Goal: Task Accomplishment & Management: Use online tool/utility

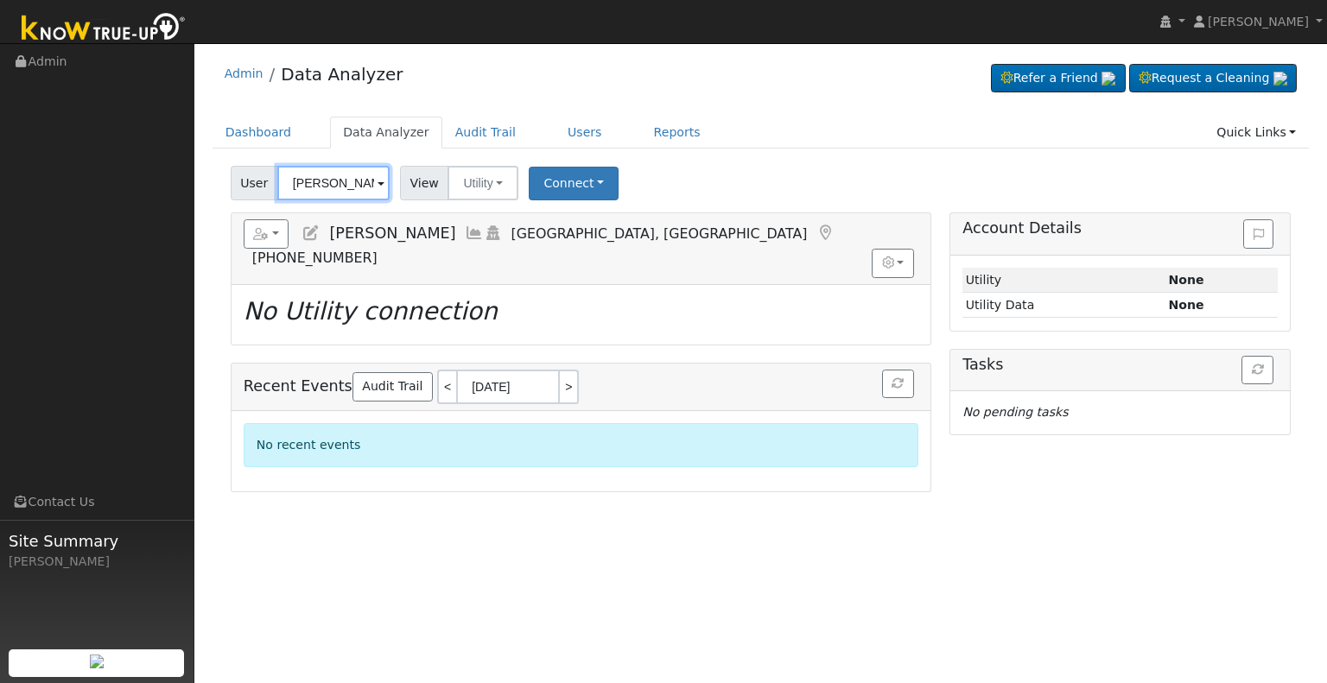
click at [309, 187] on input "[PERSON_NAME]" at bounding box center [333, 183] width 112 height 35
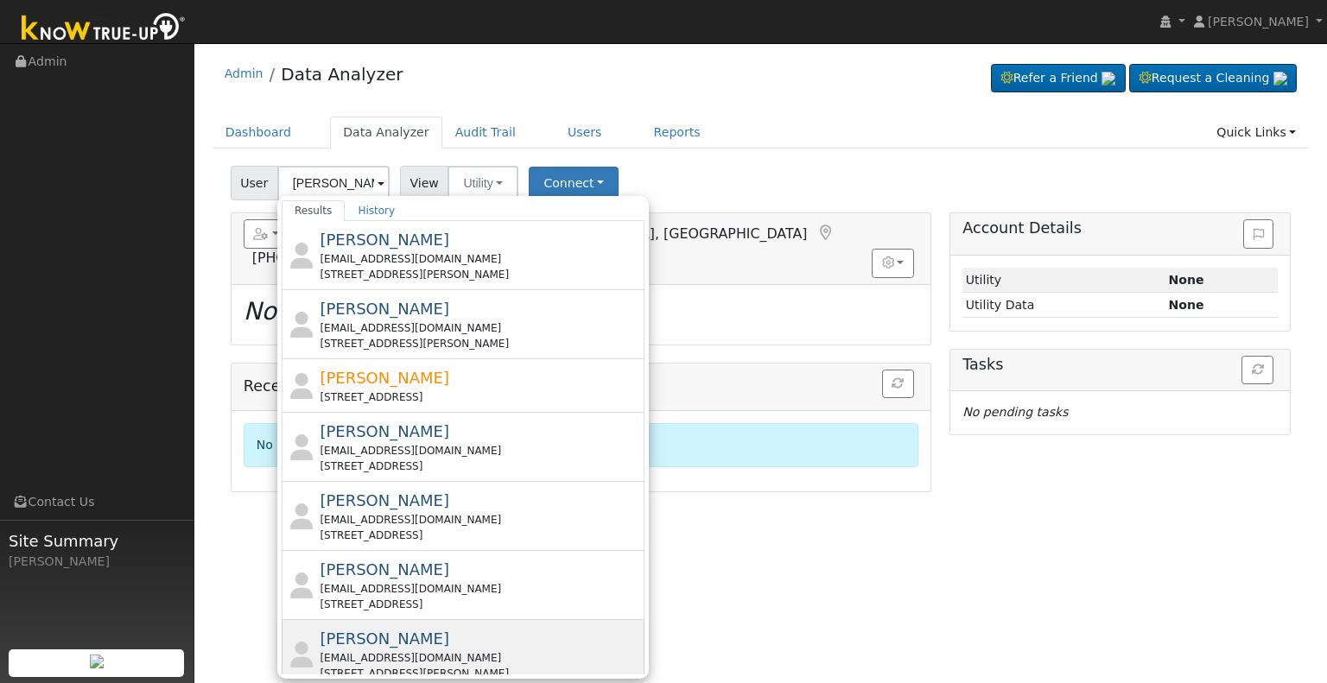
click at [421, 652] on div "[EMAIL_ADDRESS][DOMAIN_NAME]" at bounding box center [480, 658] width 320 height 16
type input "[PERSON_NAME]"
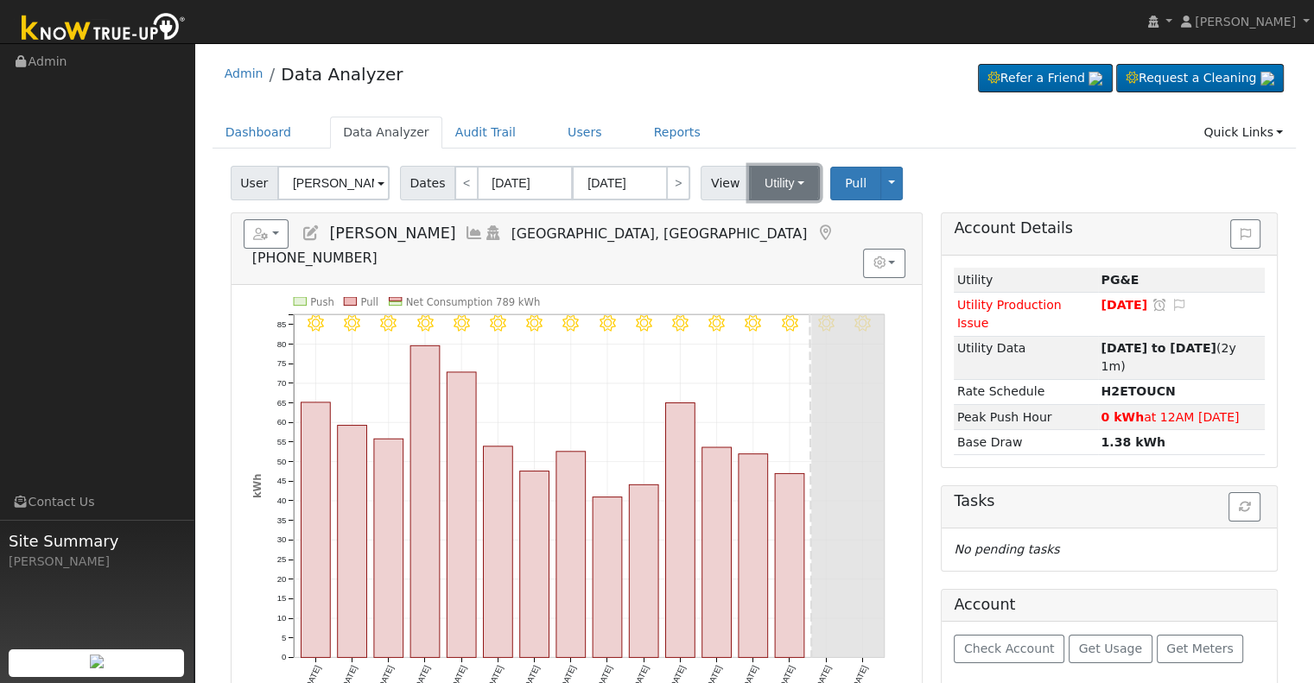
click at [781, 182] on button "Utility" at bounding box center [784, 183] width 71 height 35
click at [770, 250] on link "Solar" at bounding box center [805, 246] width 120 height 24
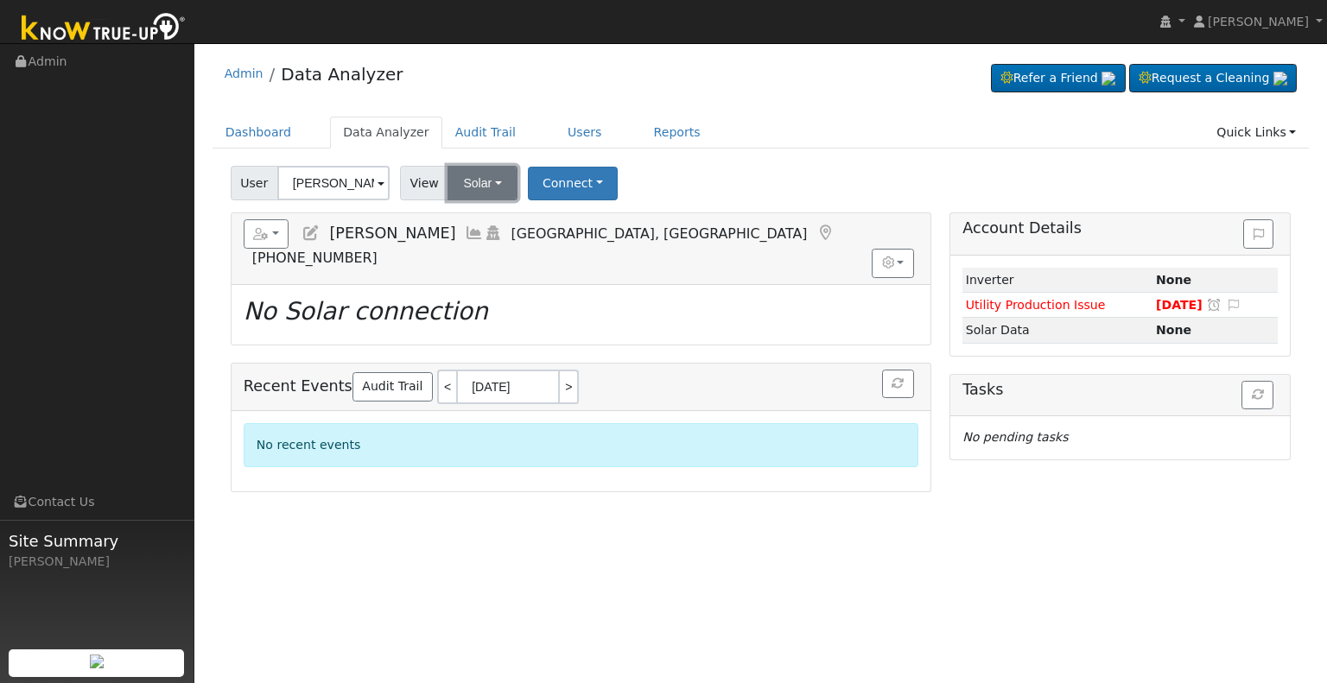
click at [465, 184] on button "Solar" at bounding box center [481, 183] width 69 height 35
click at [470, 212] on link "Utility" at bounding box center [505, 221] width 120 height 24
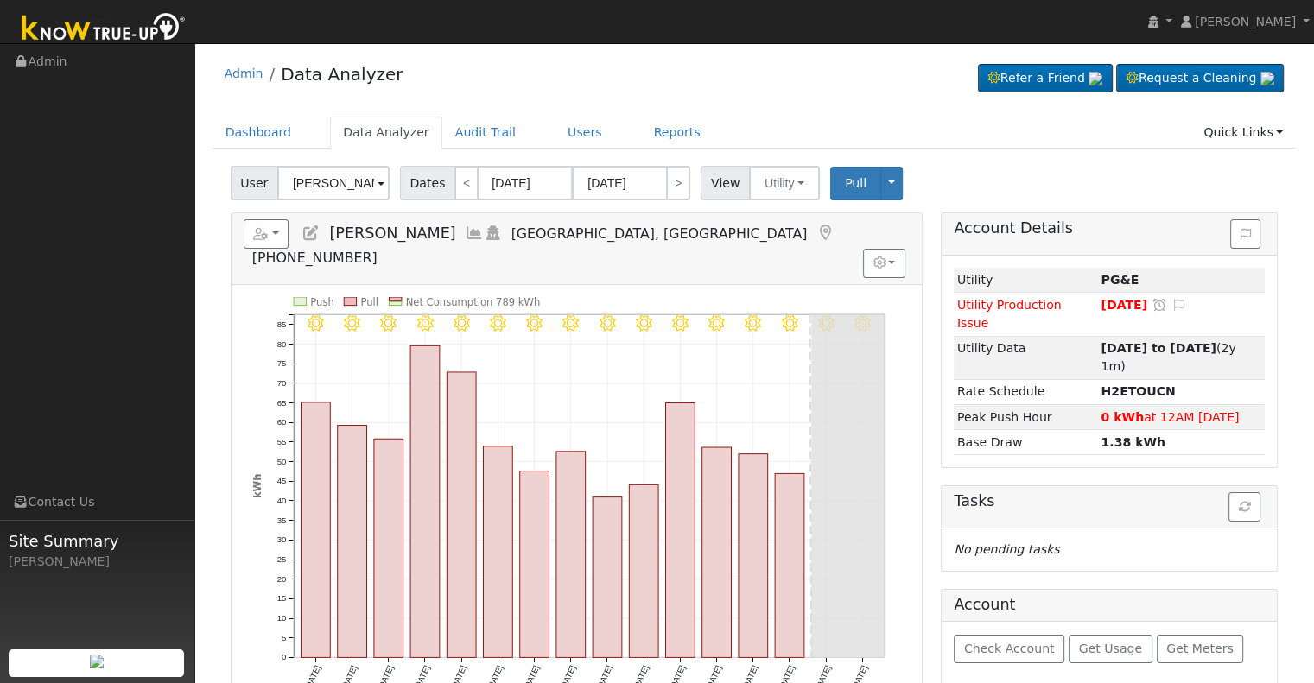
click at [465, 231] on icon at bounding box center [474, 233] width 19 height 16
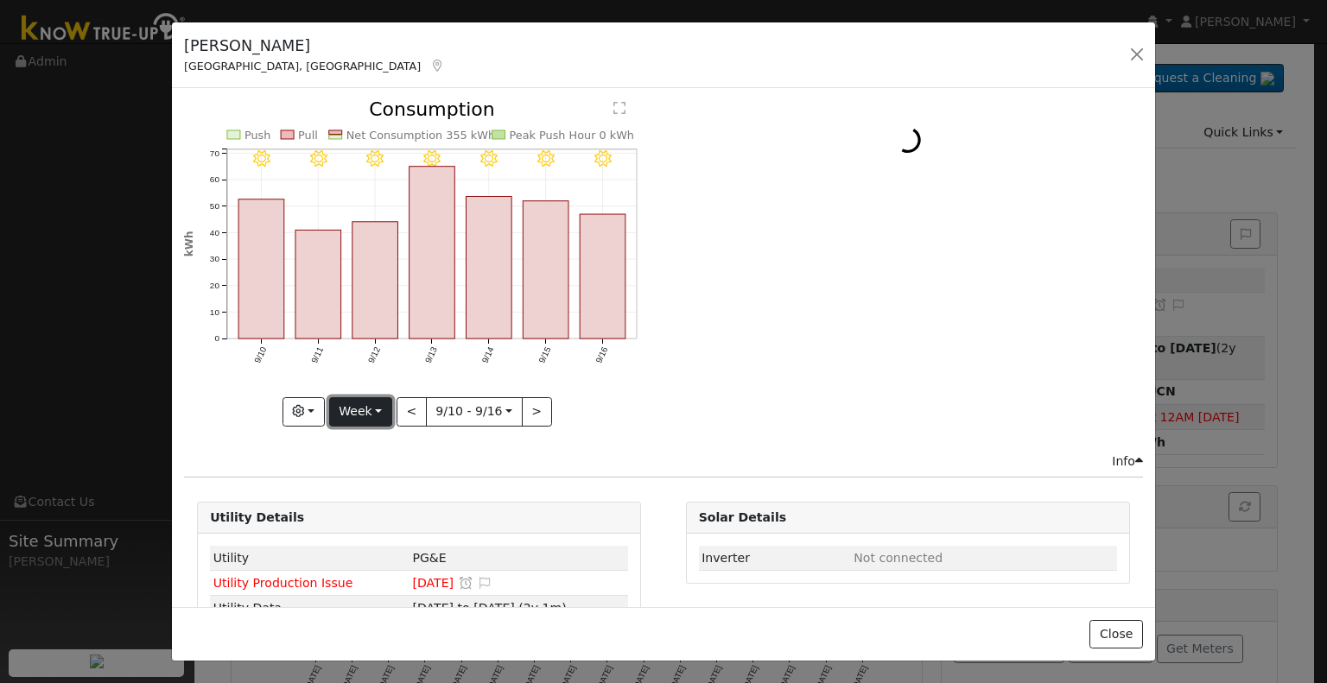
click at [375, 412] on button "Week" at bounding box center [360, 411] width 63 height 29
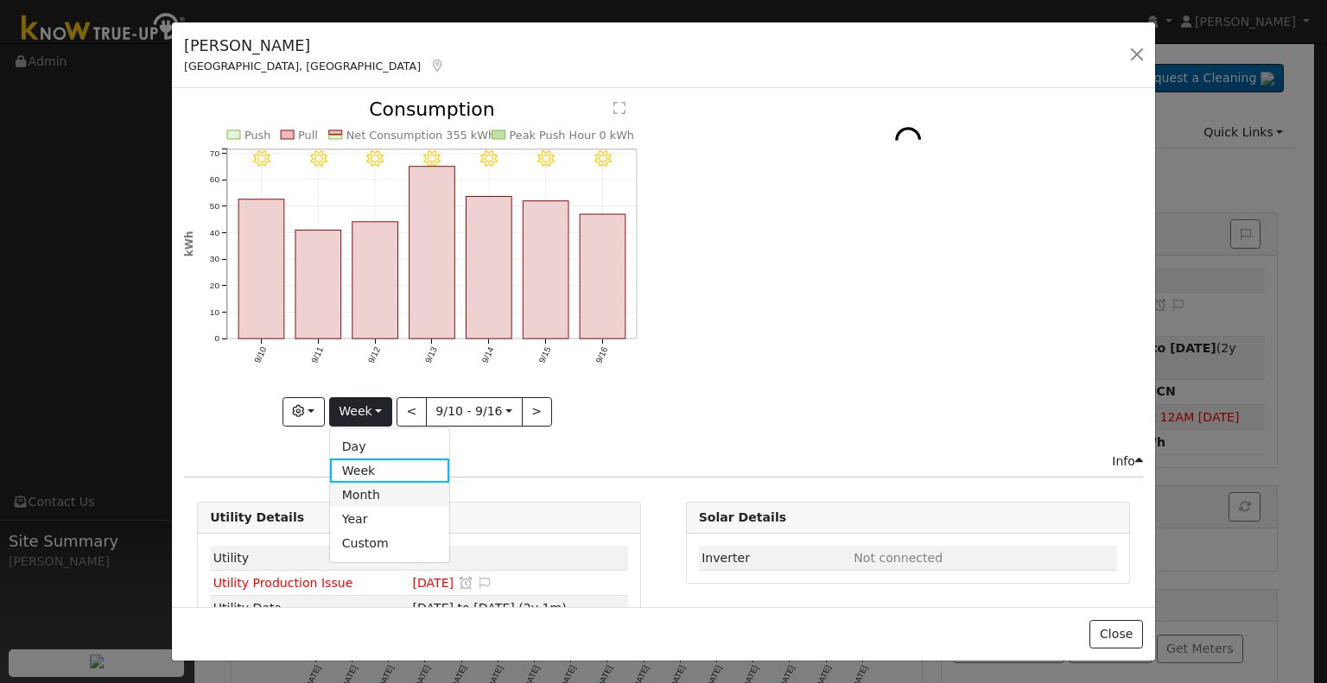
click at [375, 497] on link "Month" at bounding box center [390, 495] width 120 height 24
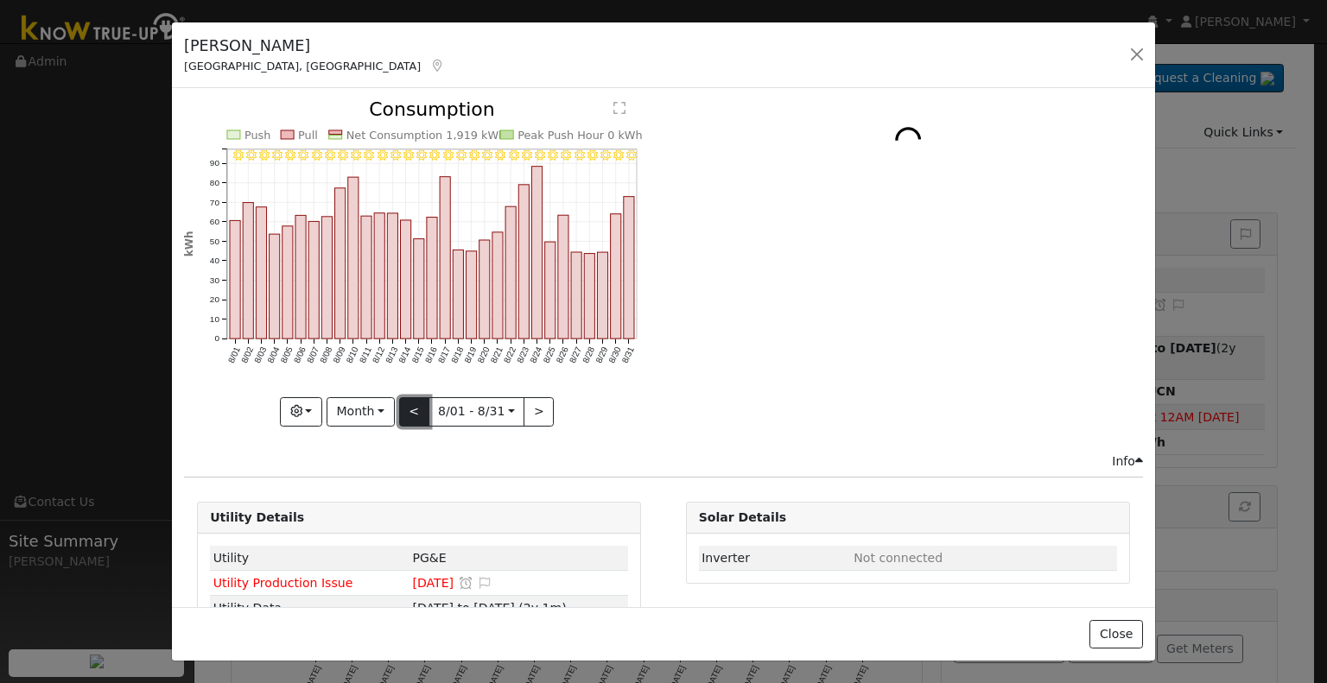
click at [411, 400] on button "<" at bounding box center [414, 411] width 30 height 29
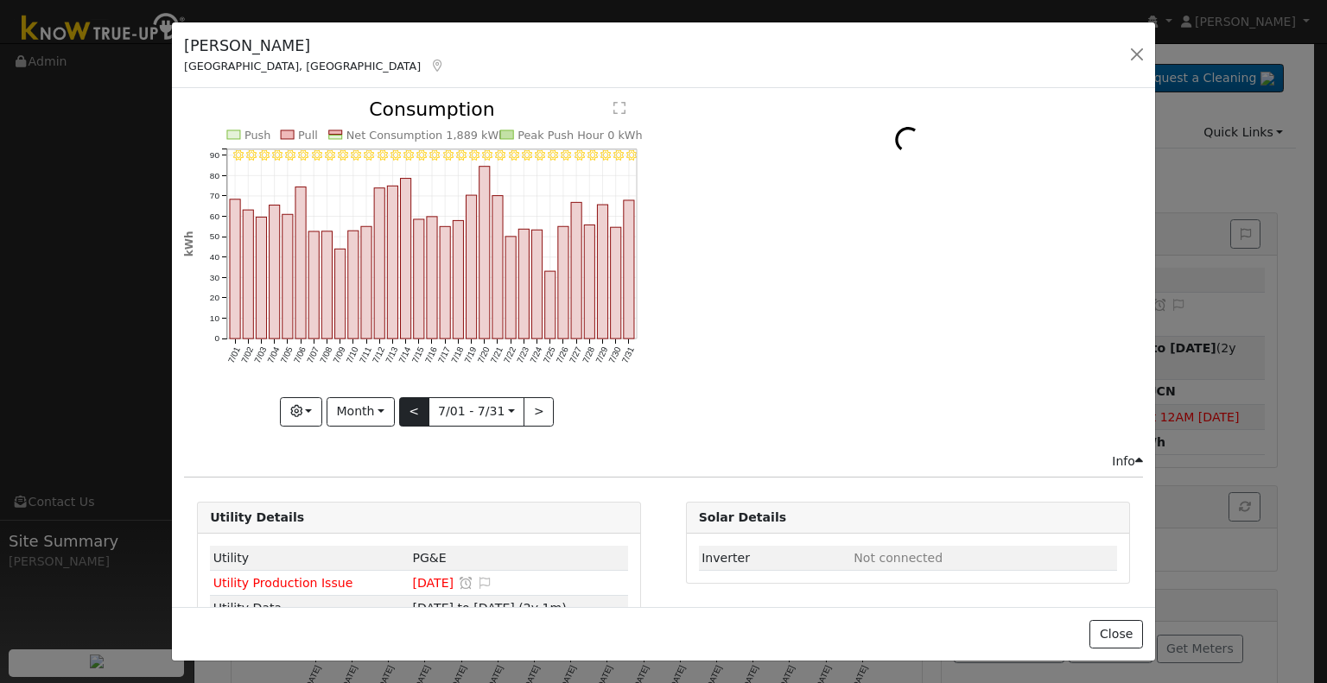
click at [411, 400] on div "7/31 - Clear 7/30 - Clear 7/29 - Clear 7/28 - Clear 7/27 - Clear 7/26 - Clear 7…" at bounding box center [419, 263] width 470 height 326
click at [411, 400] on button "<" at bounding box center [414, 411] width 30 height 29
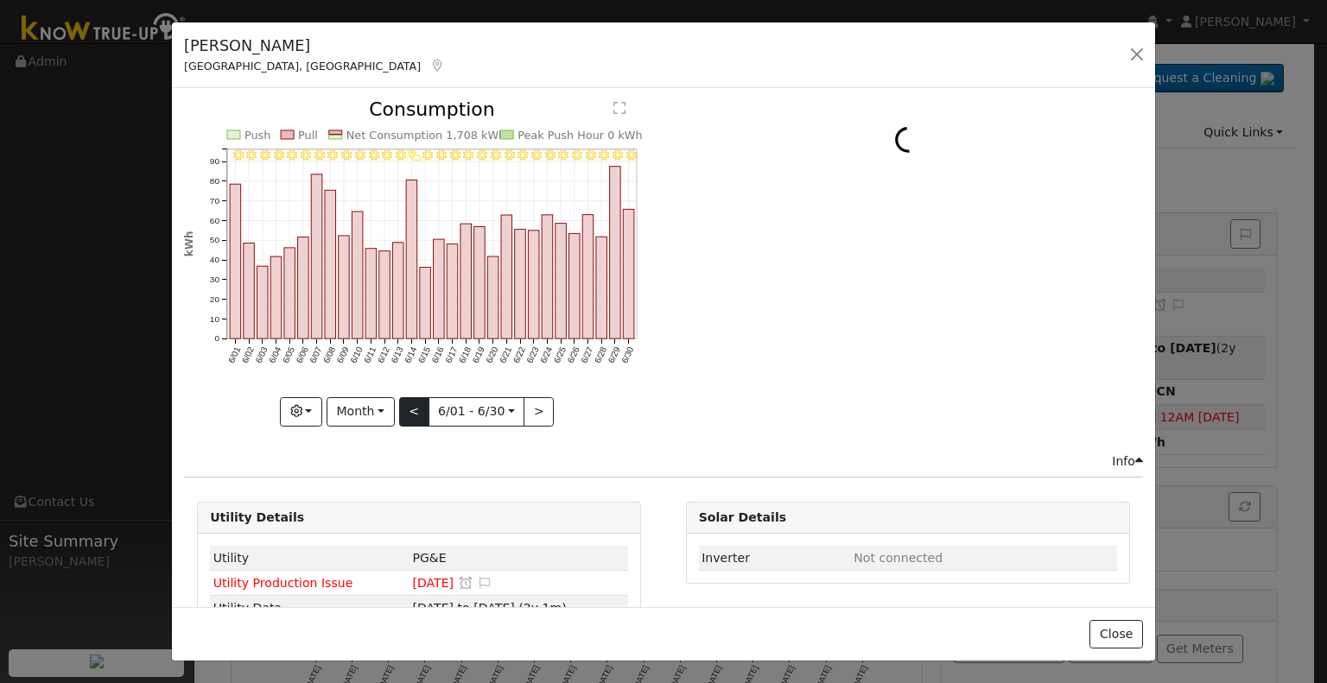
click at [411, 400] on div "6/30 - Clear 6/29 - Clear 6/28 - Clear 6/27 - Clear 6/26 - Clear 6/25 - Clear 6…" at bounding box center [419, 263] width 470 height 326
click at [411, 400] on button "<" at bounding box center [414, 411] width 30 height 29
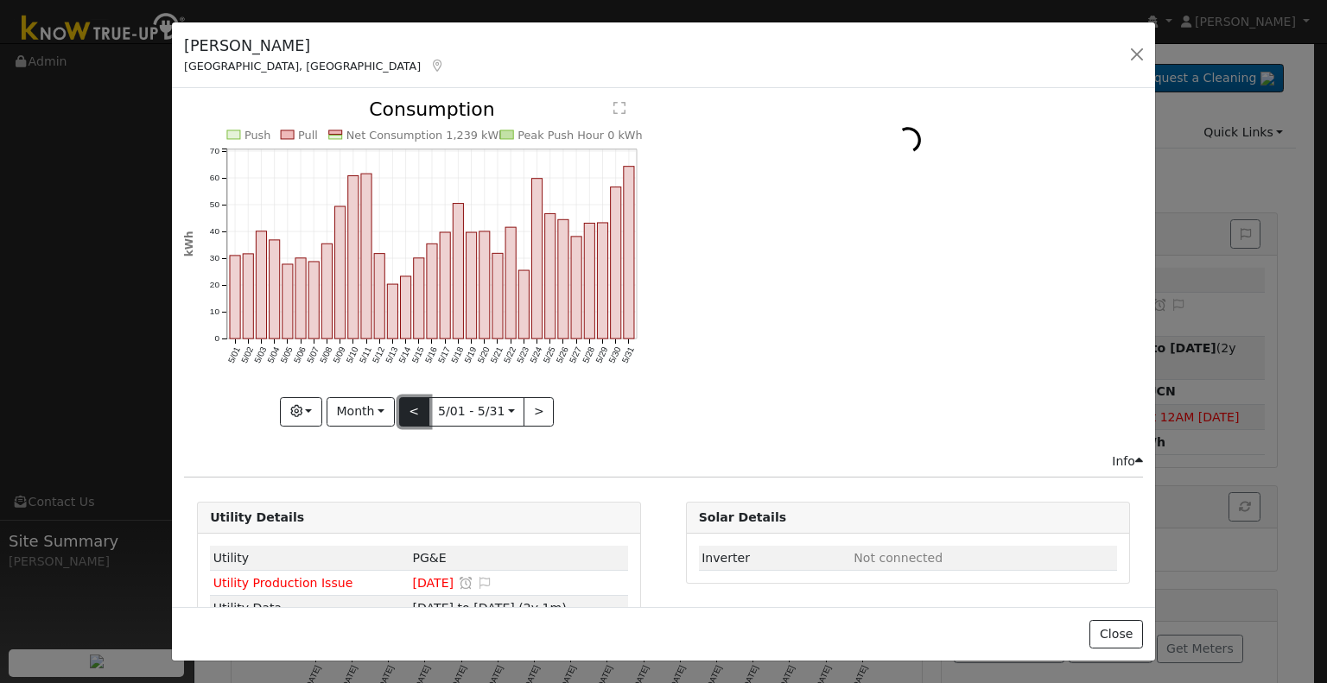
click at [411, 400] on button "<" at bounding box center [414, 411] width 30 height 29
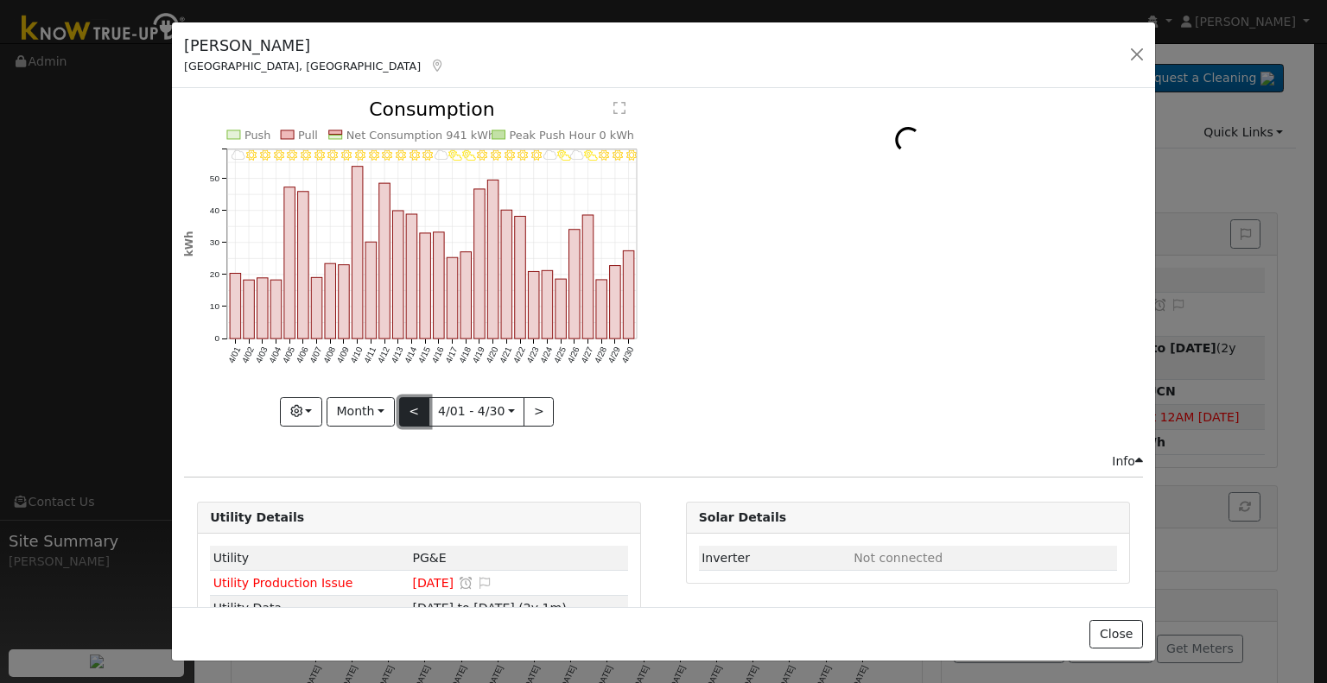
click at [411, 400] on button "<" at bounding box center [414, 411] width 30 height 29
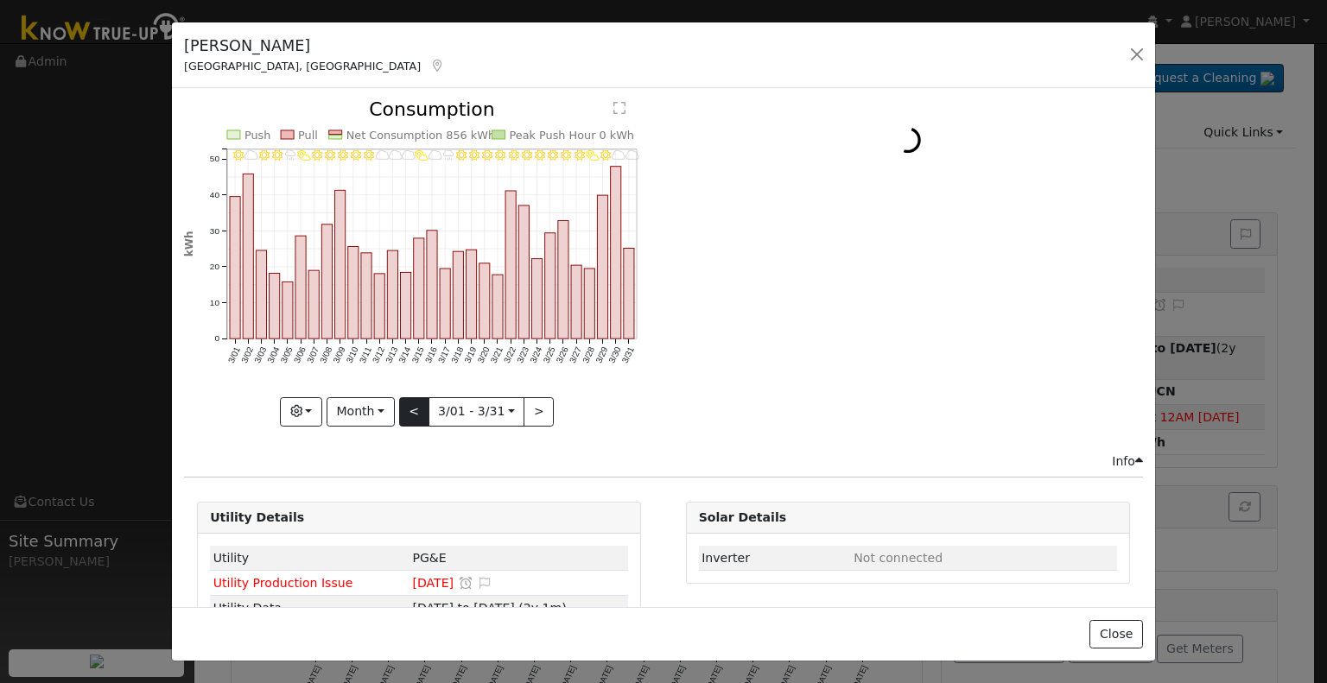
click at [411, 400] on div "3/31 - Cloudy 3/30 - Cloudy 3/29 - MostlyClear 3/28 - PartlyCloudy 3/27 - Mostl…" at bounding box center [419, 263] width 470 height 326
click at [411, 400] on button "<" at bounding box center [414, 411] width 30 height 29
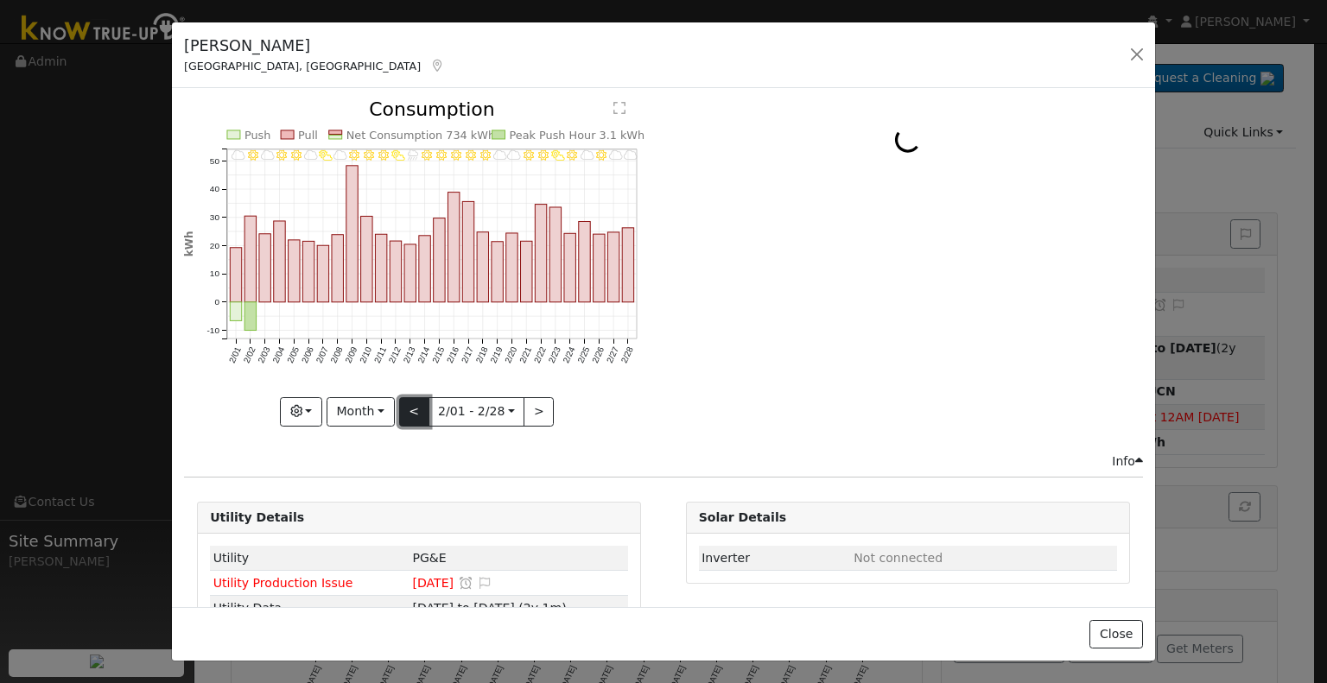
click at [411, 400] on button "<" at bounding box center [414, 411] width 30 height 29
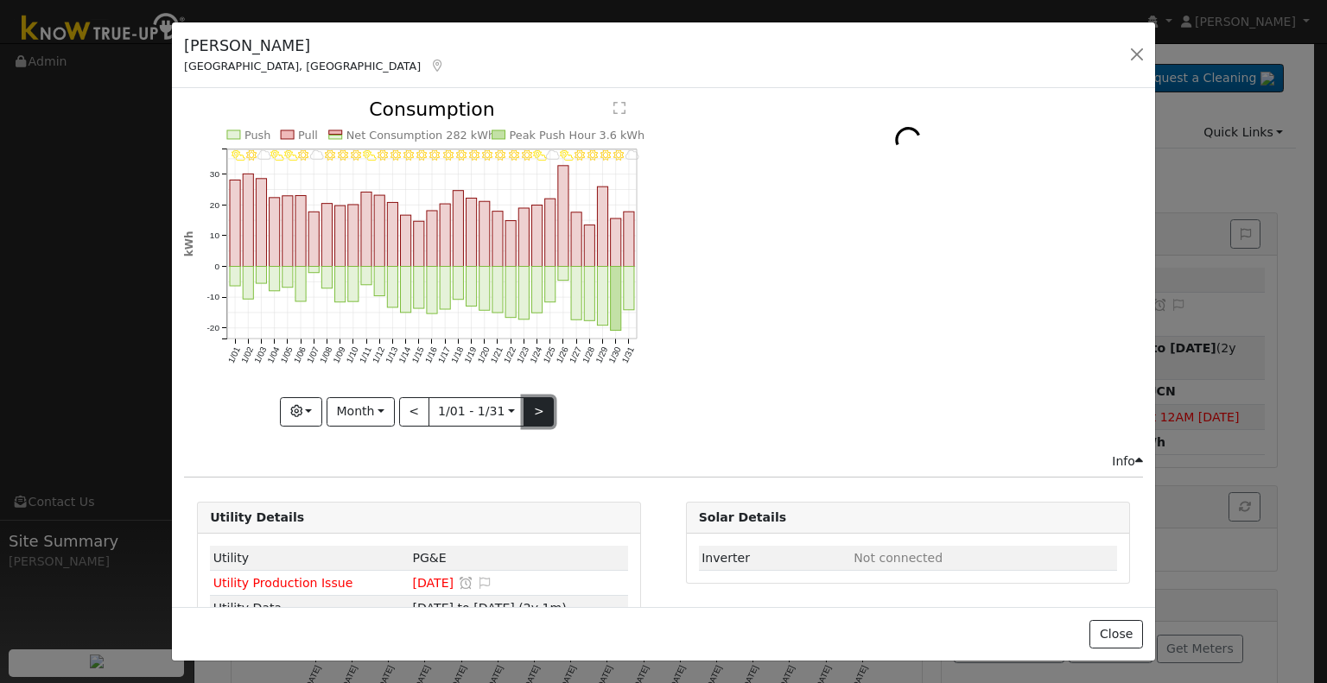
click at [535, 409] on button ">" at bounding box center [538, 411] width 30 height 29
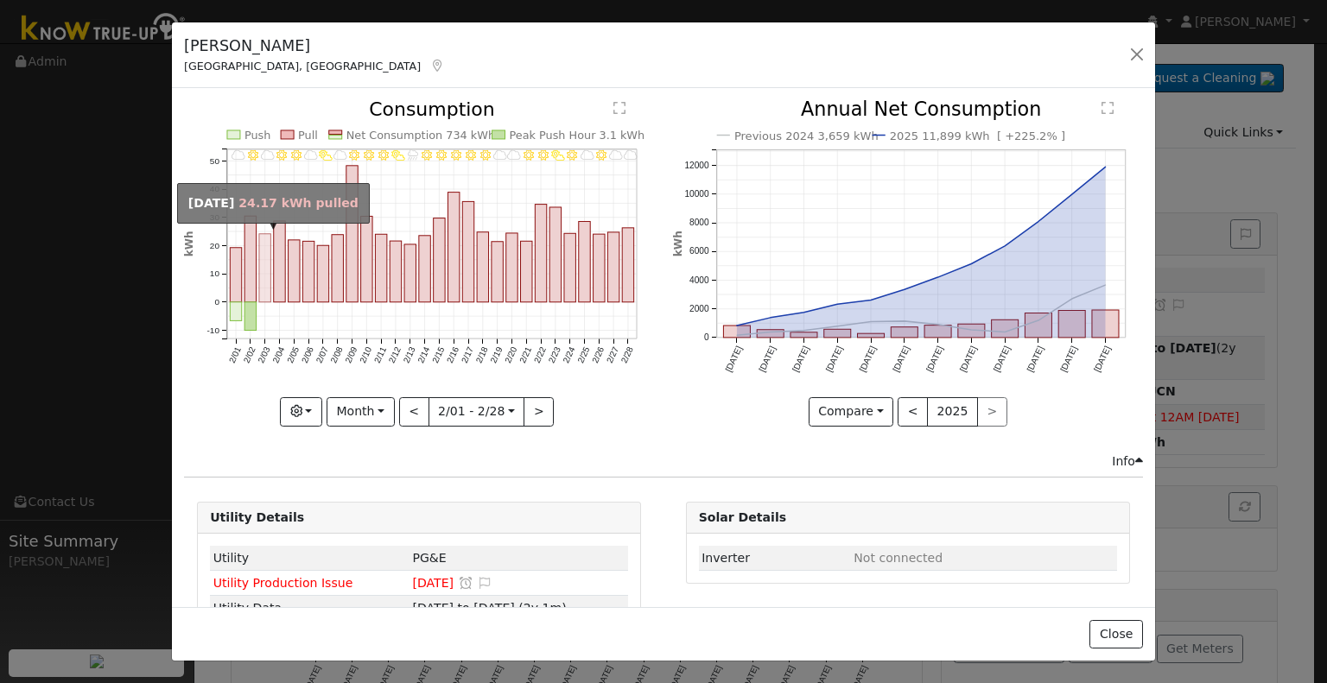
click at [261, 285] on rect "onclick=""" at bounding box center [264, 268] width 11 height 68
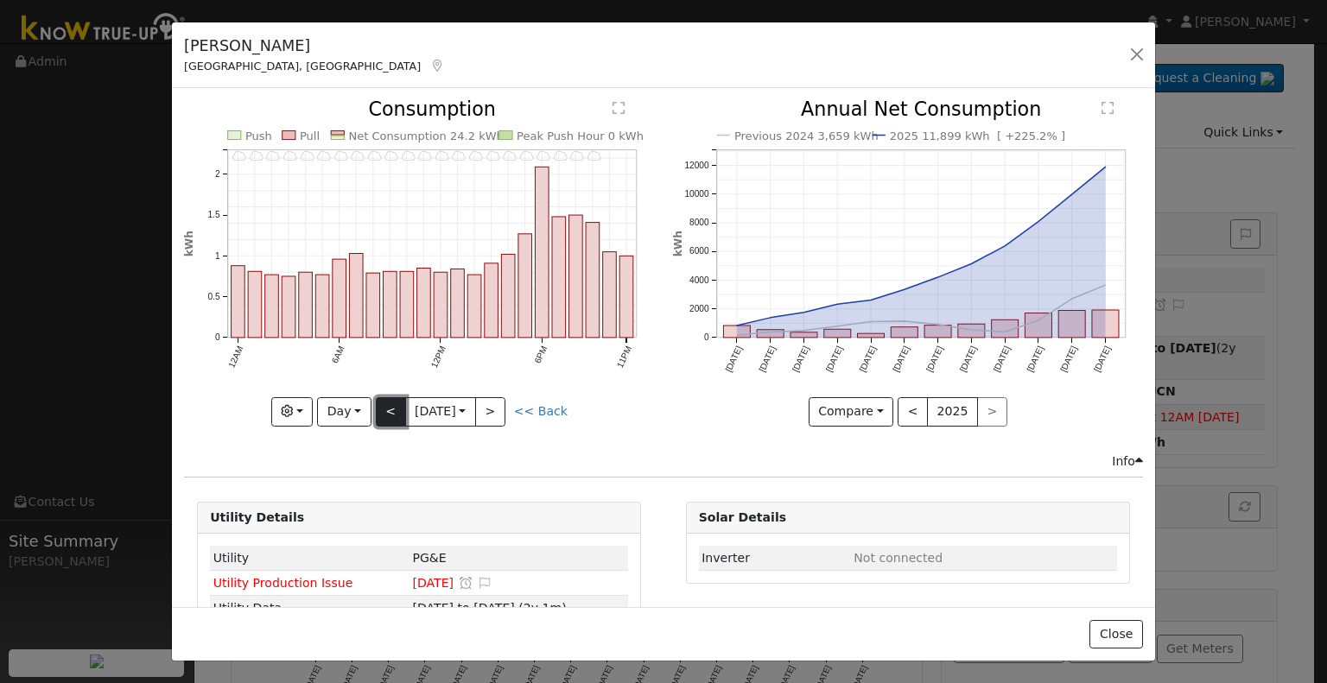
click at [380, 421] on button "<" at bounding box center [391, 411] width 30 height 29
type input "[DATE]"
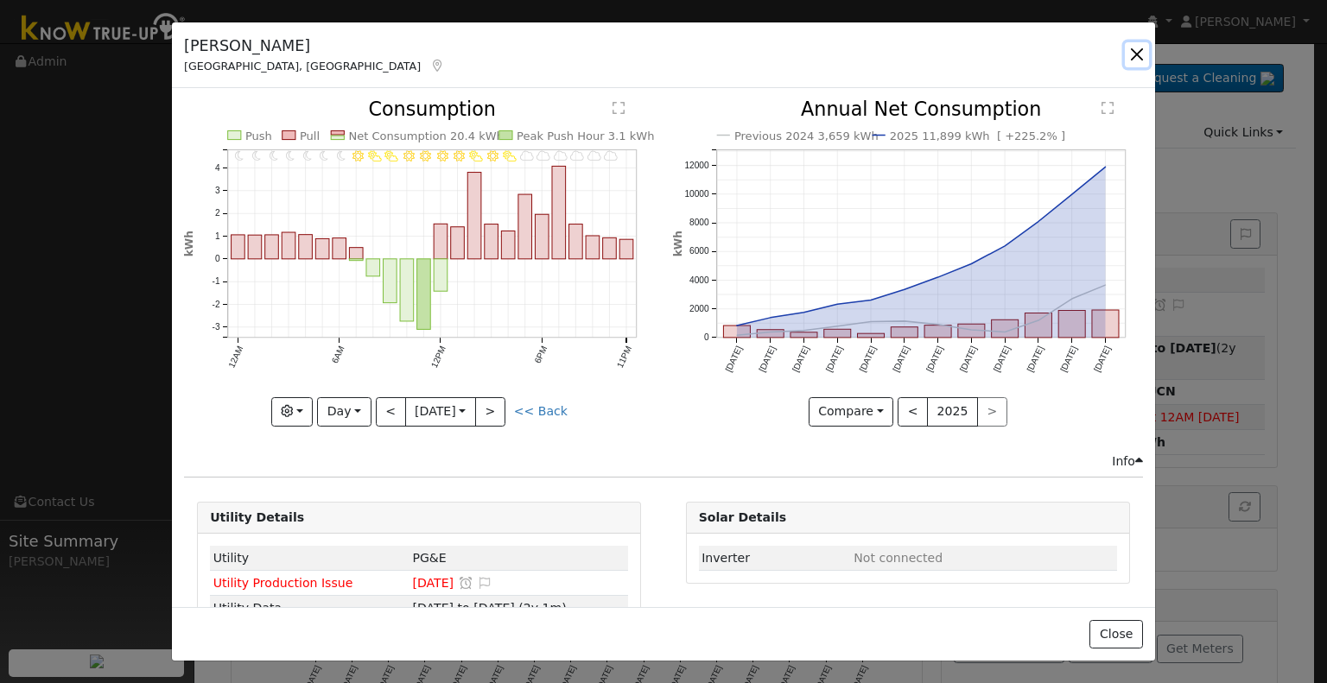
click at [1136, 53] on button "button" at bounding box center [1137, 54] width 24 height 24
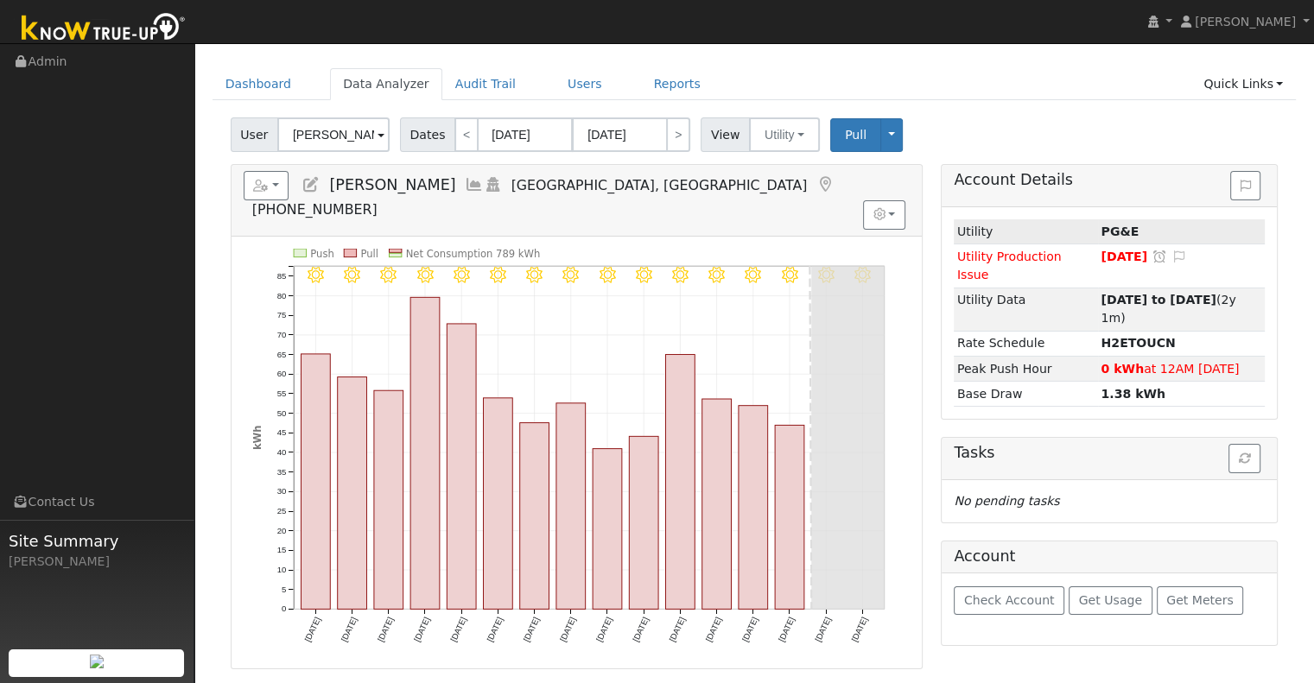
scroll to position [86, 0]
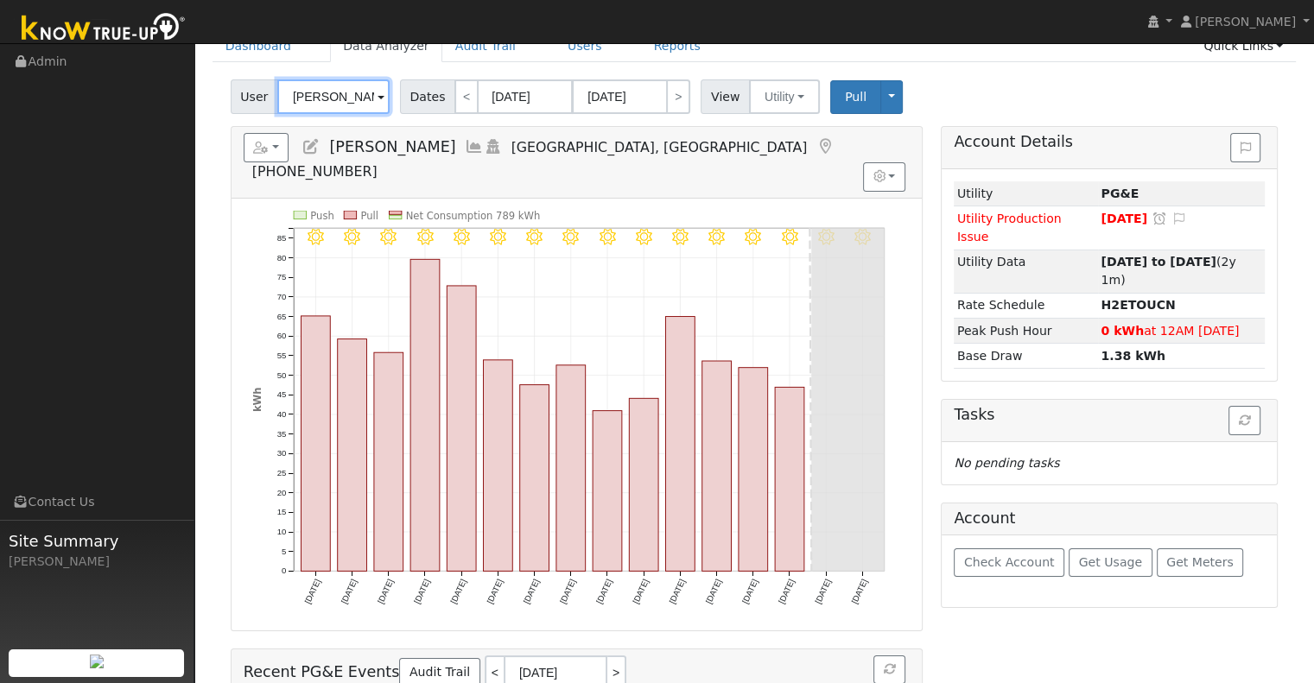
click at [346, 99] on input "[PERSON_NAME]" at bounding box center [333, 96] width 112 height 35
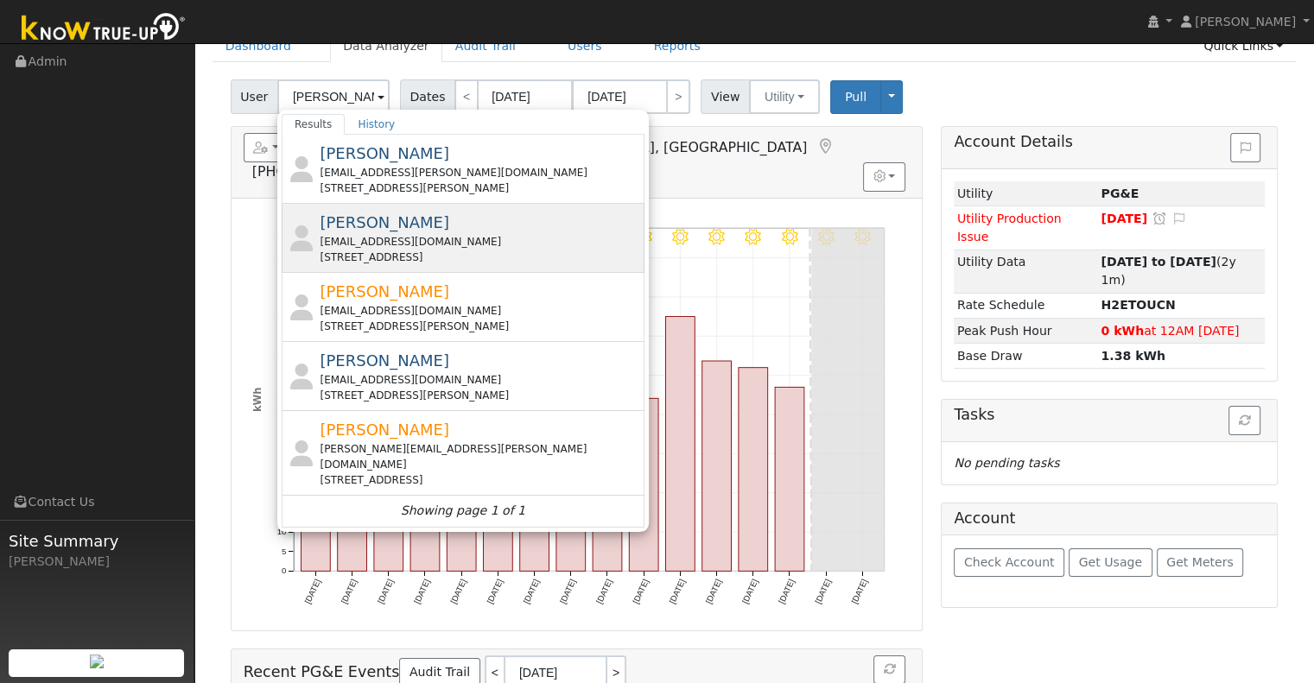
click at [416, 234] on div "[EMAIL_ADDRESS][DOMAIN_NAME]" at bounding box center [480, 242] width 320 height 16
type input "[PERSON_NAME]"
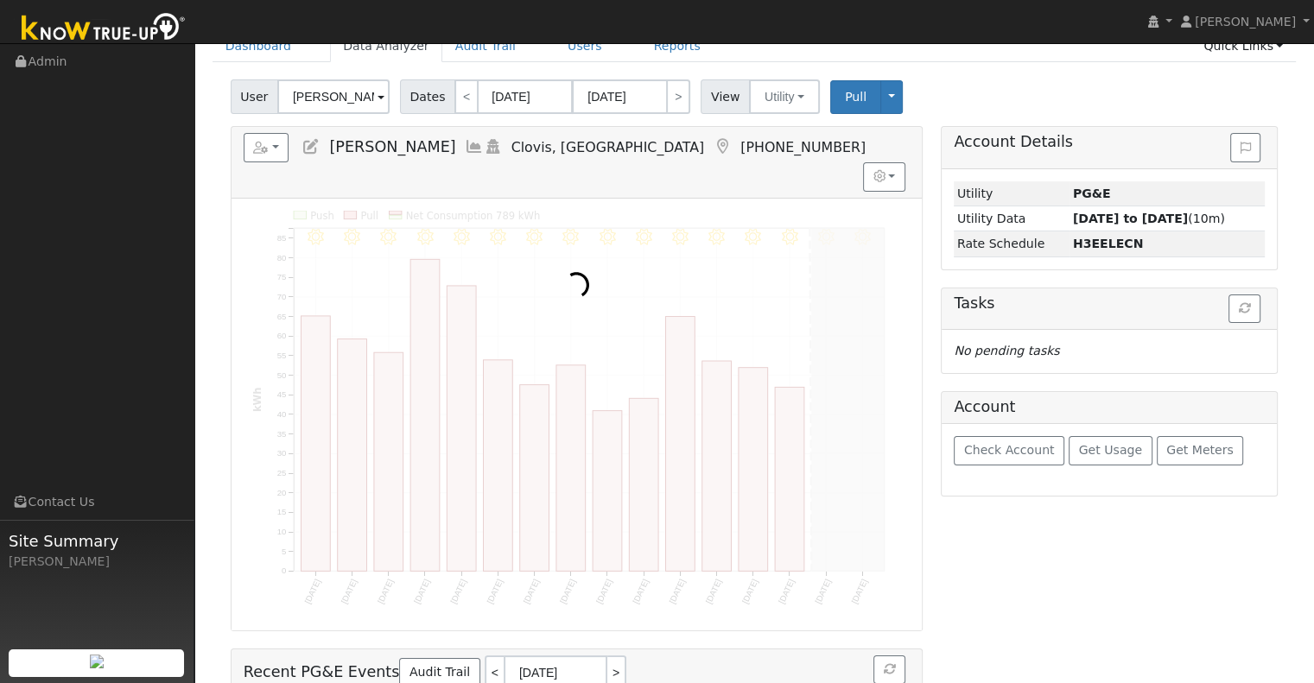
scroll to position [0, 0]
